Goal: Task Accomplishment & Management: Manage account settings

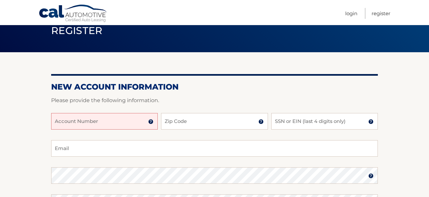
scroll to position [32, 0]
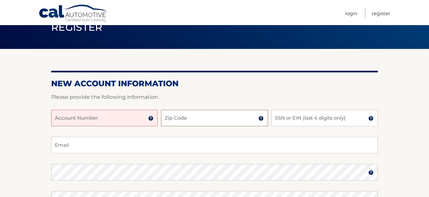
click at [169, 119] on input "Zip Code" at bounding box center [214, 118] width 107 height 16
type input "08817"
type input "hussainmuh112@gmail.com"
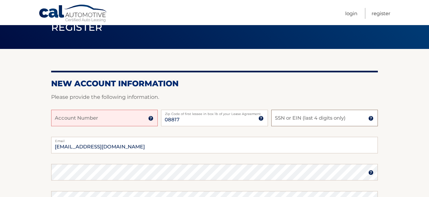
click at [280, 120] on input "SSN or EIN (last 4 digits only)" at bounding box center [324, 118] width 107 height 16
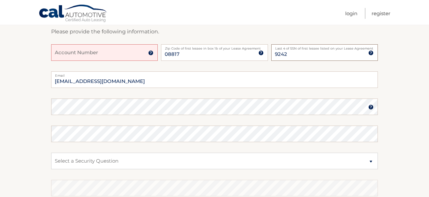
scroll to position [98, 0]
type input "9242"
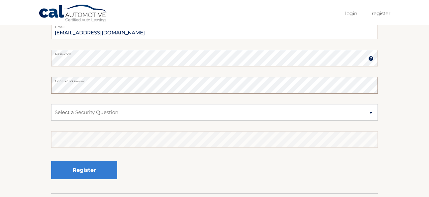
scroll to position [147, 0]
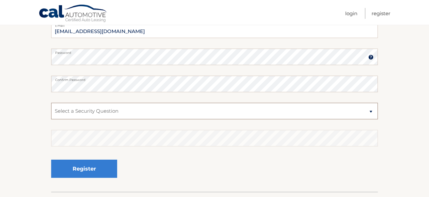
click at [244, 109] on select "Select a Security Question What was the name of your elementary school? What is…" at bounding box center [214, 111] width 327 height 16
select select "4"
click at [51, 103] on select "Select a Security Question What was the name of your elementary school? What is…" at bounding box center [214, 111] width 327 height 16
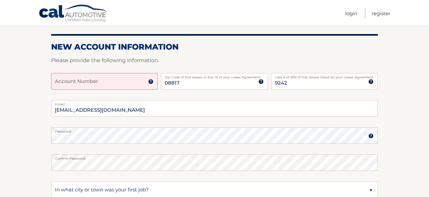
scroll to position [68, 0]
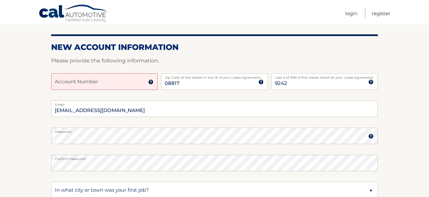
click at [135, 78] on input "Account Number" at bounding box center [104, 81] width 107 height 16
click at [153, 81] on img at bounding box center [150, 81] width 5 height 5
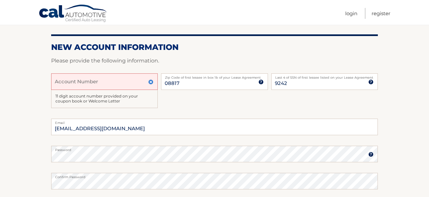
click at [120, 83] on input "Account Number" at bounding box center [104, 81] width 107 height 16
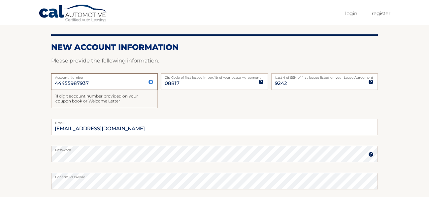
type input "44455987937"
click at [187, 62] on p "Please provide the following information." at bounding box center [214, 60] width 327 height 9
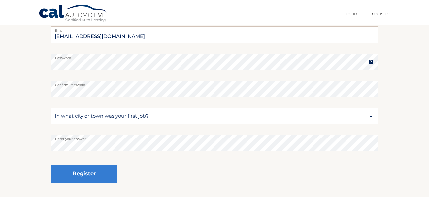
scroll to position [210, 0]
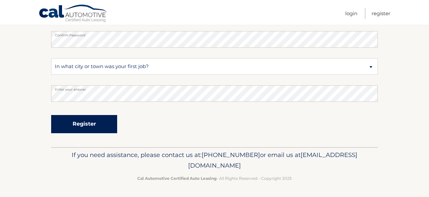
click at [97, 126] on button "Register" at bounding box center [84, 124] width 66 height 18
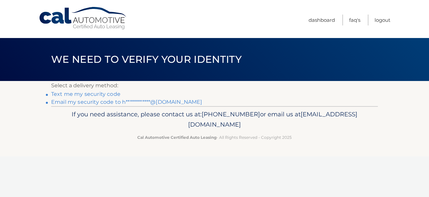
click at [106, 93] on link "Text me my security code" at bounding box center [85, 94] width 69 height 6
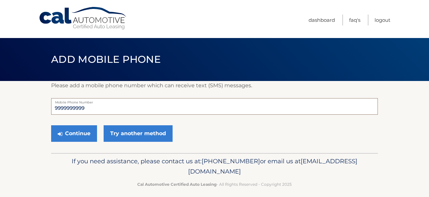
click at [104, 108] on input "9999999999" at bounding box center [214, 106] width 327 height 16
type input "9082274357"
click at [92, 131] on button "Continue" at bounding box center [74, 133] width 46 height 16
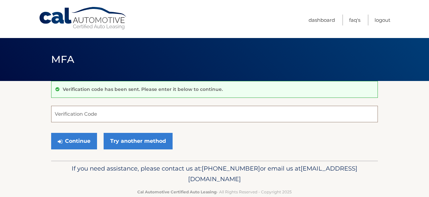
click at [109, 110] on input "Verification Code" at bounding box center [214, 114] width 327 height 16
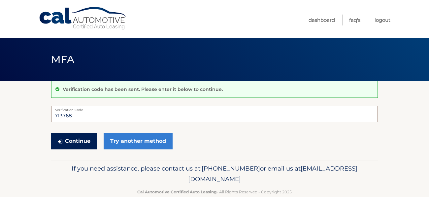
type input "713768"
click at [81, 143] on button "Continue" at bounding box center [74, 141] width 46 height 16
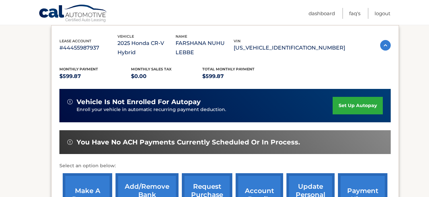
scroll to position [111, 0]
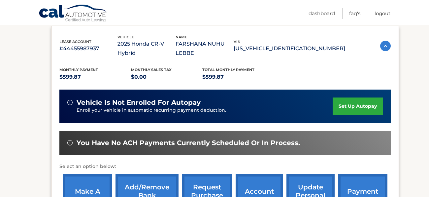
click at [370, 97] on link "set up autopay" at bounding box center [358, 105] width 50 height 17
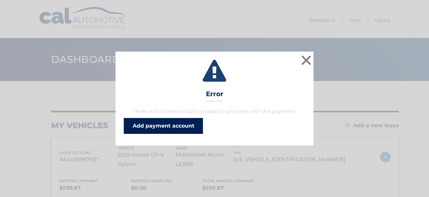
click at [197, 127] on link "Add payment account" at bounding box center [163, 126] width 79 height 16
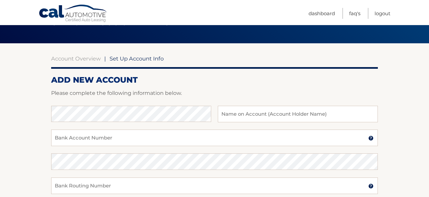
scroll to position [39, 0]
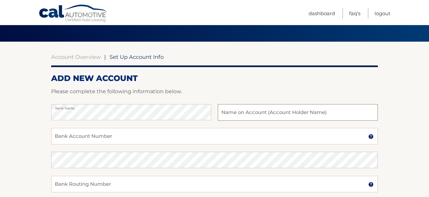
click at [264, 111] on input "text" at bounding box center [298, 112] width 160 height 16
click at [237, 111] on input "Hussain Mohamed" at bounding box center [298, 112] width 160 height 16
type input "Hussein Mohamed"
click at [200, 131] on input "Bank Account Number" at bounding box center [214, 136] width 327 height 16
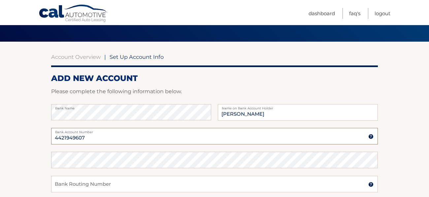
type input "4421949607"
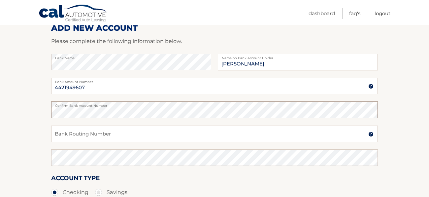
scroll to position [92, 0]
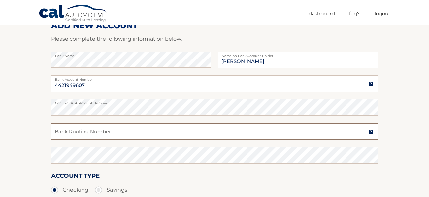
click at [133, 135] on input "Bank Routing Number" at bounding box center [214, 131] width 327 height 16
type input "031201360"
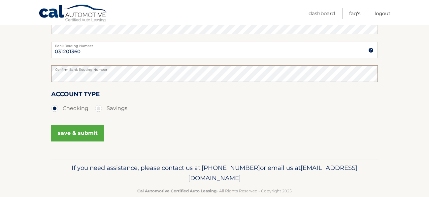
scroll to position [174, 0]
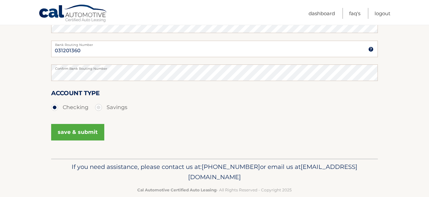
click at [86, 134] on button "save & submit" at bounding box center [77, 132] width 53 height 16
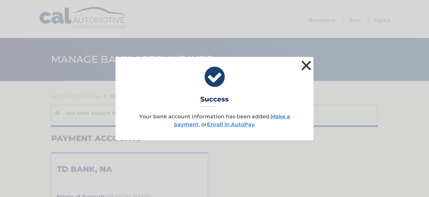
click at [309, 59] on button "×" at bounding box center [306, 65] width 13 height 13
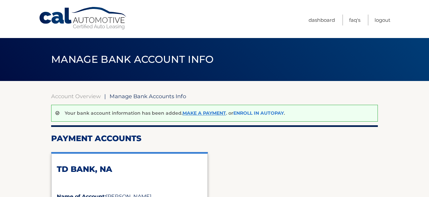
click at [244, 113] on link "Enroll In AutoPay" at bounding box center [258, 113] width 50 height 6
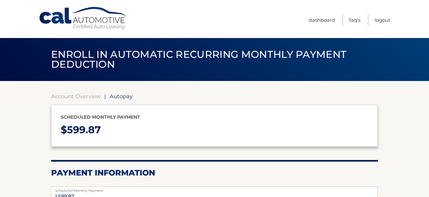
select select "YWVkNjg5MWMtMTlhYS00Njk0LThlNzgtMWUwMjY0MDU4YWFi"
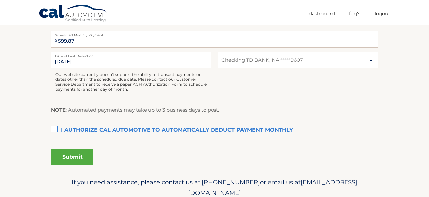
scroll to position [157, 0]
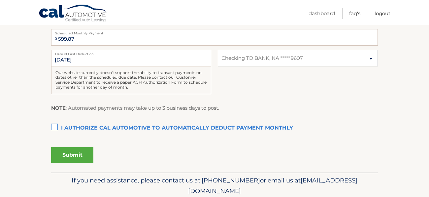
click at [56, 123] on label "I authorize cal automotive to automatically deduct payment monthly This checkbo…" at bounding box center [214, 127] width 327 height 13
click at [0, 0] on input "I authorize cal automotive to automatically deduct payment monthly This checkbo…" at bounding box center [0, 0] width 0 height 0
click at [76, 151] on button "Submit" at bounding box center [72, 155] width 42 height 16
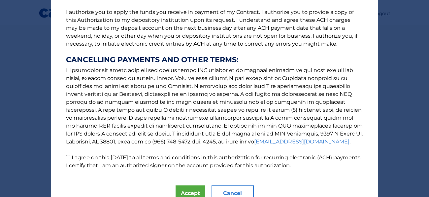
scroll to position [115, 0]
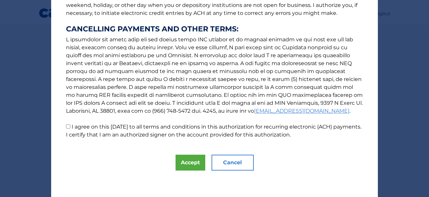
click at [69, 125] on input "I agree on this 09/03/2025 to all terms and conditions in this authorization fo…" at bounding box center [68, 126] width 4 height 4
checkbox input "true"
click at [186, 162] on button "Accept" at bounding box center [191, 162] width 30 height 16
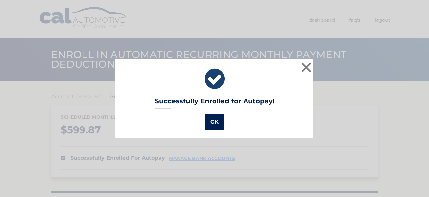
click at [219, 114] on button "OK" at bounding box center [214, 122] width 19 height 16
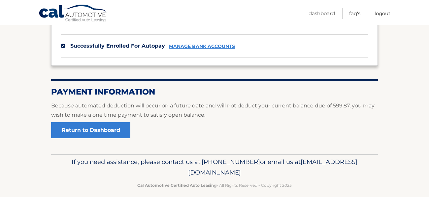
scroll to position [118, 0]
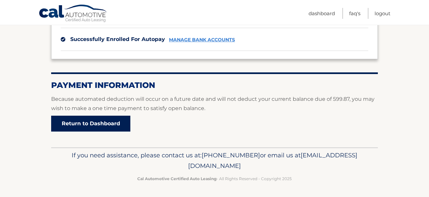
click at [123, 125] on link "Return to Dashboard" at bounding box center [90, 123] width 79 height 16
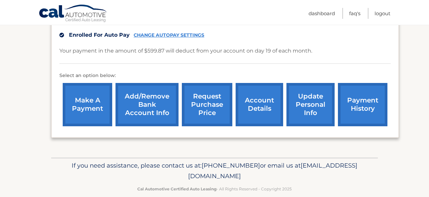
scroll to position [176, 0]
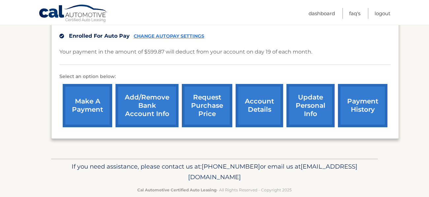
click at [94, 94] on link "make a payment" at bounding box center [87, 105] width 49 height 43
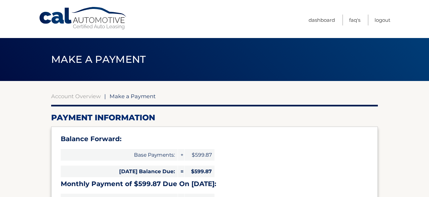
select select "YWVkNjg5MWMtMTlhYS00Njk0LThlNzgtMWUwMjY0MDU4YWFi"
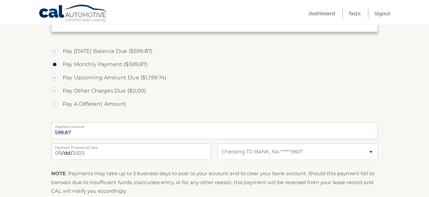
scroll to position [211, 0]
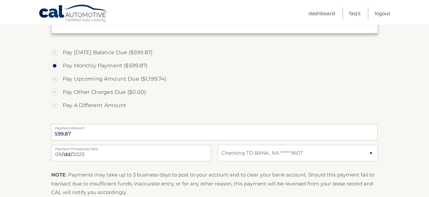
click at [114, 52] on label "Pay Today's Balance Due ($599.87)" at bounding box center [214, 52] width 327 height 13
click at [60, 52] on input "Pay Today's Balance Due ($599.87)" at bounding box center [57, 51] width 7 height 11
radio input "true"
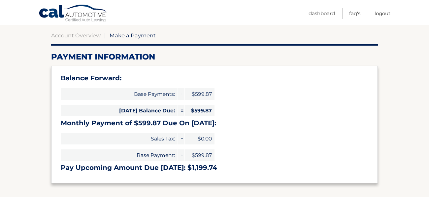
scroll to position [57, 0]
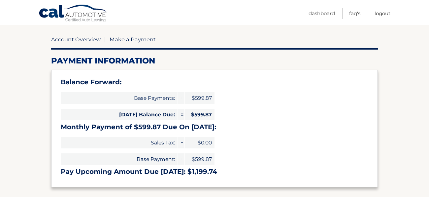
click at [74, 40] on link "Account Overview" at bounding box center [75, 39] width 49 height 7
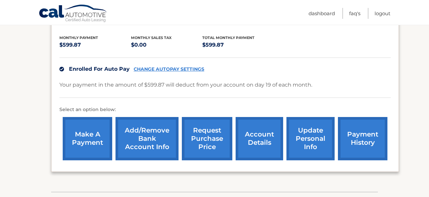
scroll to position [146, 0]
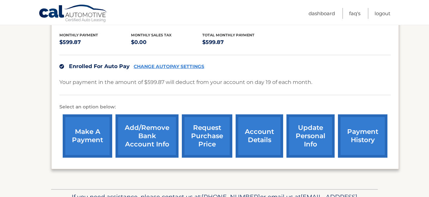
click at [363, 126] on link "payment history" at bounding box center [362, 135] width 49 height 43
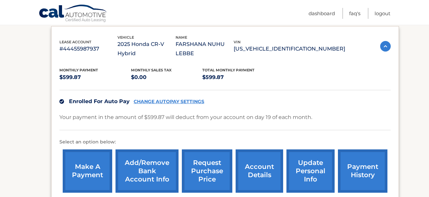
scroll to position [177, 0]
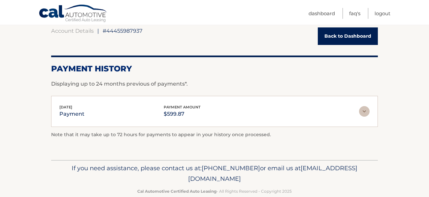
scroll to position [69, 0]
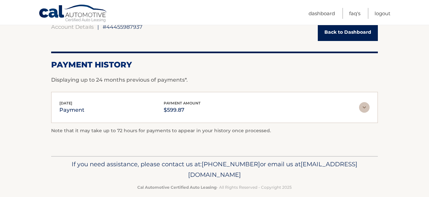
click at [363, 104] on img at bounding box center [364, 107] width 11 height 11
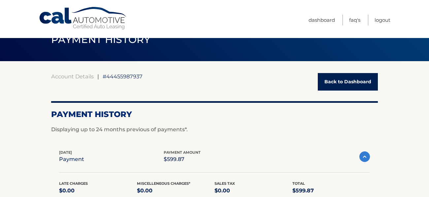
scroll to position [0, 0]
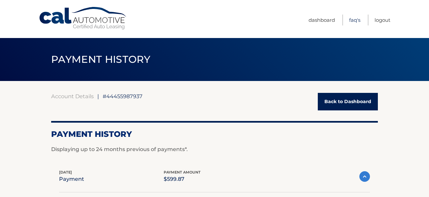
click at [357, 21] on link "FAQ's" at bounding box center [354, 20] width 11 height 11
